Goal: Navigation & Orientation: Find specific page/section

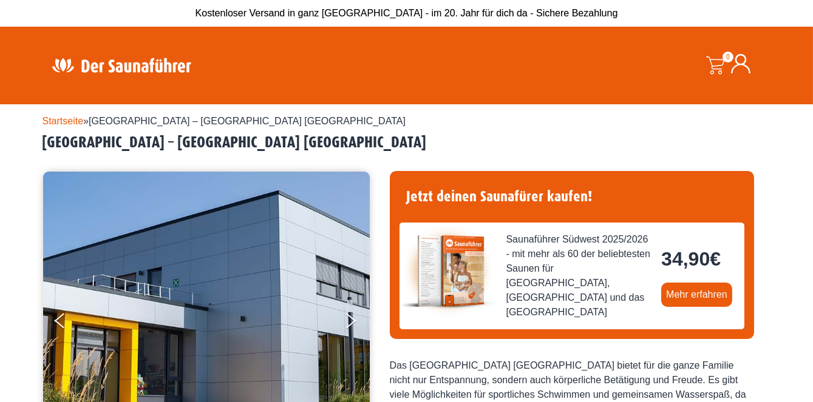
click at [106, 120] on span "Koblenz – Moselbad Koblenz" at bounding box center [247, 121] width 317 height 10
click at [54, 117] on link "Startseite" at bounding box center [62, 121] width 41 height 10
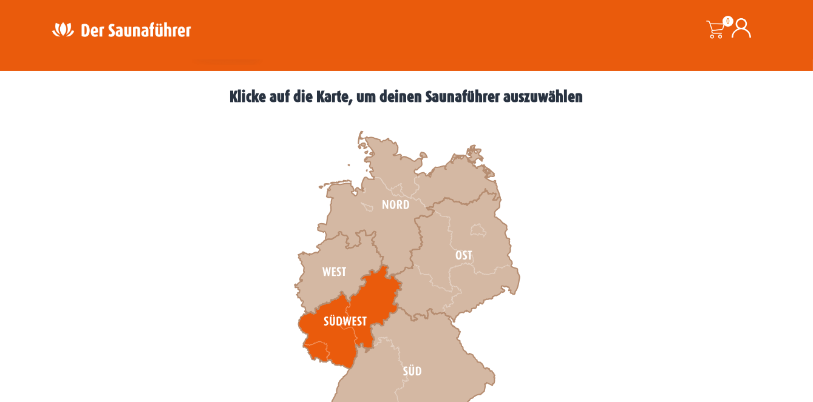
click at [326, 337] on icon at bounding box center [349, 317] width 103 height 104
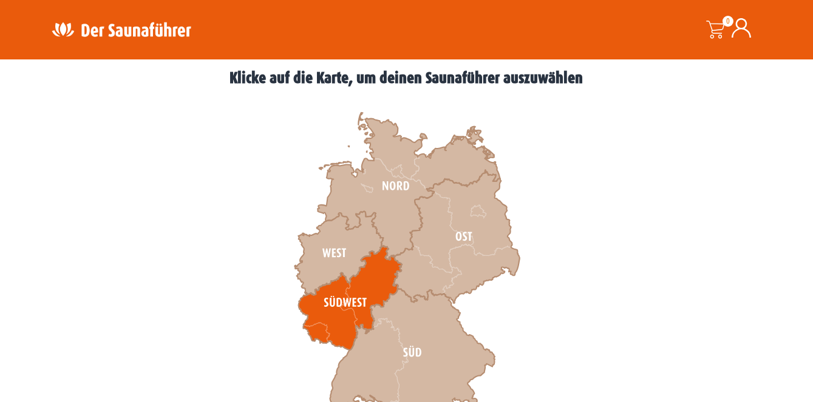
scroll to position [374, 0]
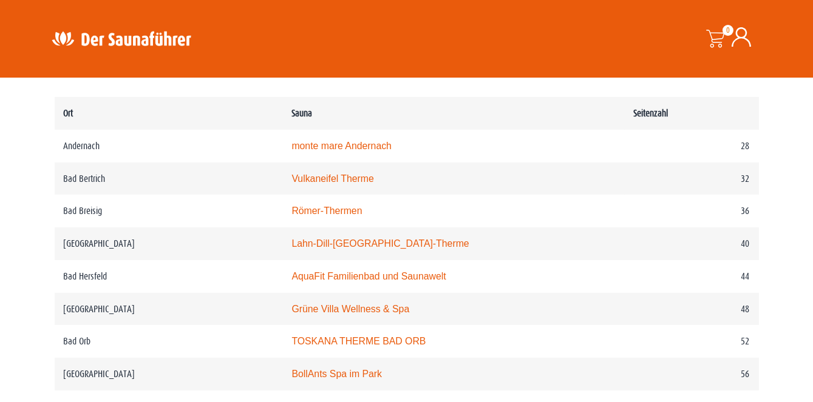
scroll to position [622, 0]
click at [387, 312] on link "Grüne Villa Wellness & Spa" at bounding box center [350, 308] width 118 height 10
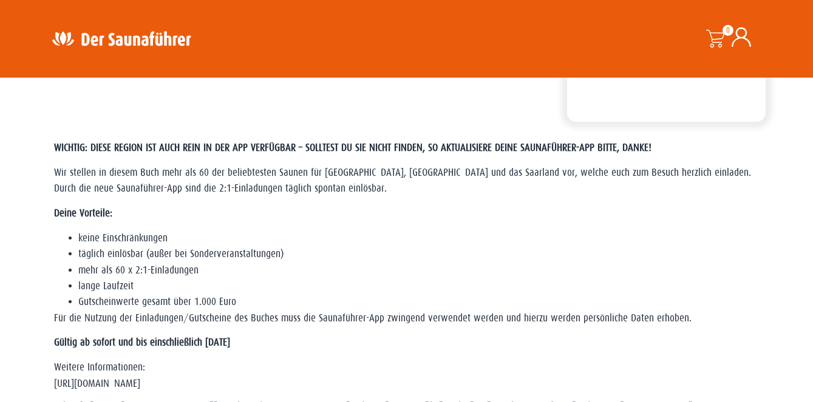
scroll to position [0, 0]
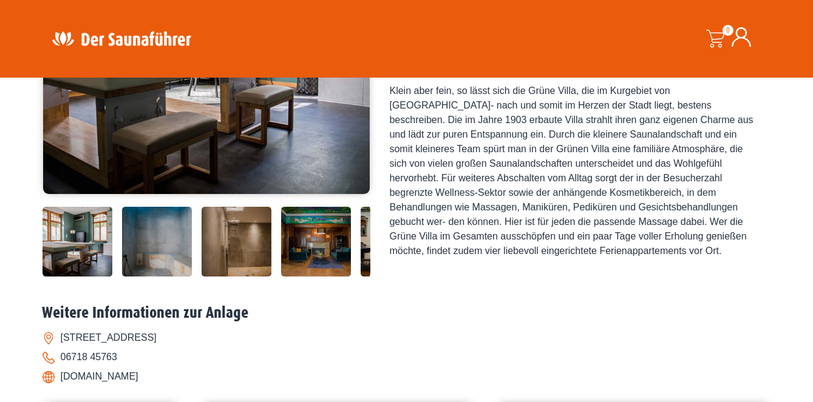
scroll to position [275, 0]
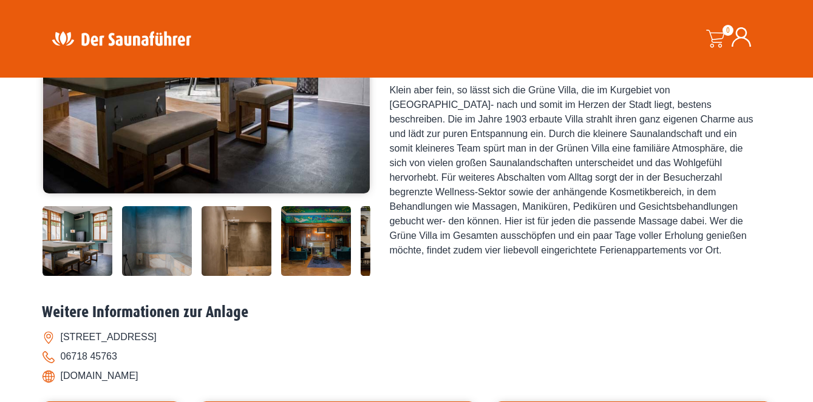
click at [285, 242] on img at bounding box center [316, 241] width 70 height 70
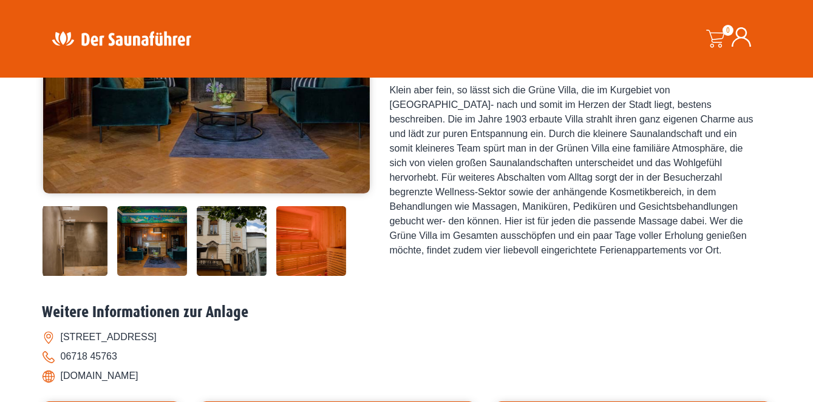
click at [233, 245] on img at bounding box center [232, 241] width 70 height 70
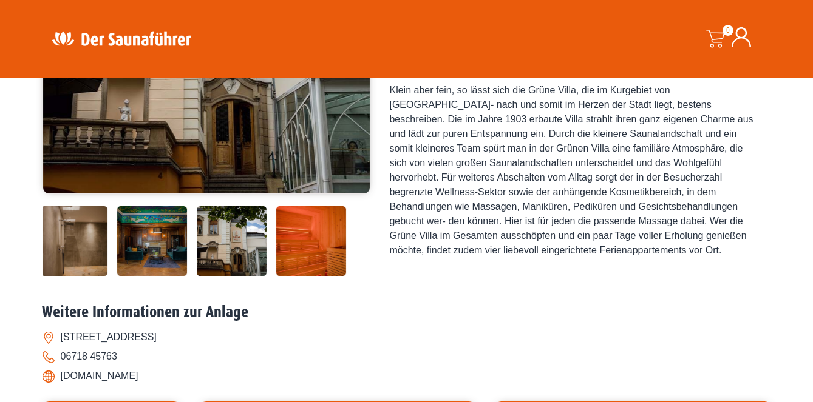
scroll to position [206, 0]
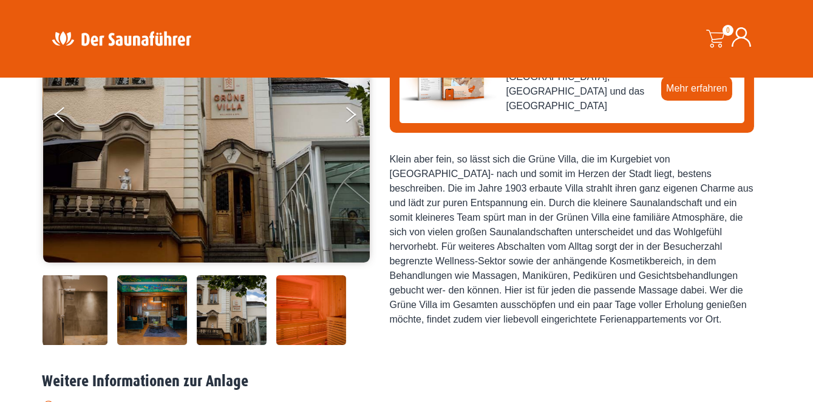
click at [316, 310] on img at bounding box center [311, 310] width 70 height 70
